Goal: Submit feedback/report problem

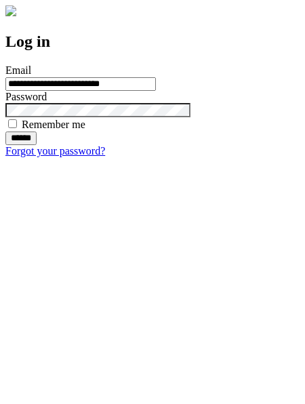
type input "**********"
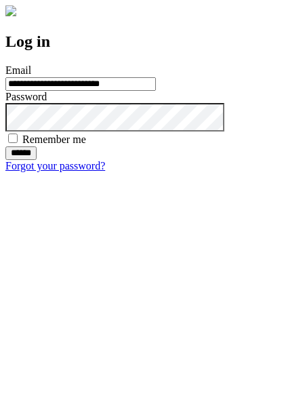
click at [37, 160] on input "******" at bounding box center [20, 153] width 31 height 14
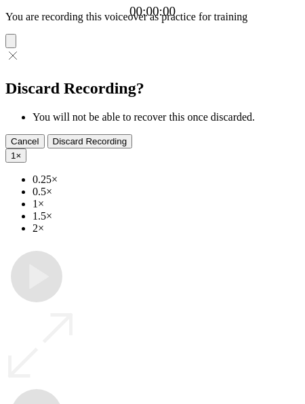
type input "**********"
